Goal: Information Seeking & Learning: Learn about a topic

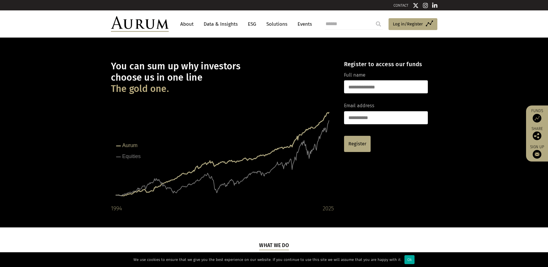
click at [191, 28] on link "About" at bounding box center [186, 24] width 19 height 11
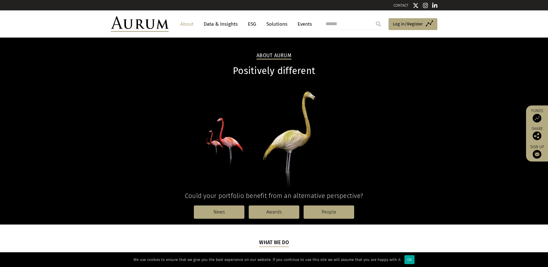
click at [210, 23] on link "Data & Insights" at bounding box center [221, 24] width 40 height 11
